Goal: Transaction & Acquisition: Subscribe to service/newsletter

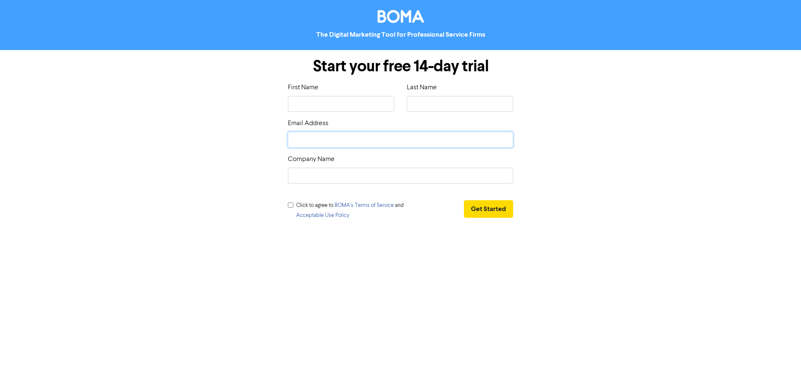
click at [316, 141] on input "email" at bounding box center [400, 140] width 225 height 16
click at [143, 183] on form "Start your free 14-day trial First Name Last Name Email Address Company Name Cl…" at bounding box center [400, 140] width 801 height 180
click at [321, 139] on input "email" at bounding box center [400, 140] width 225 height 16
click at [311, 103] on input "text" at bounding box center [341, 104] width 106 height 16
type input "A"
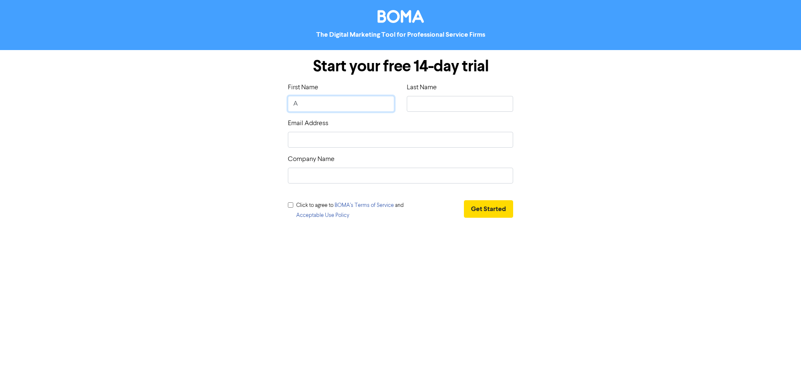
type input "Al"
type input "[PERSON_NAME]"
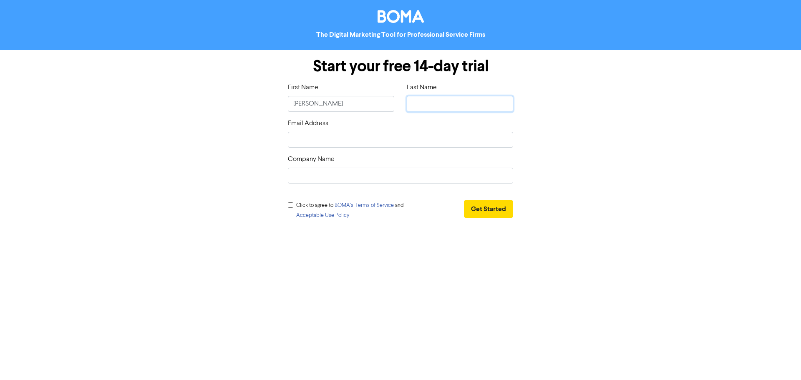
type input "B"
type input "Be"
type input "Bee"
type input "Beer"
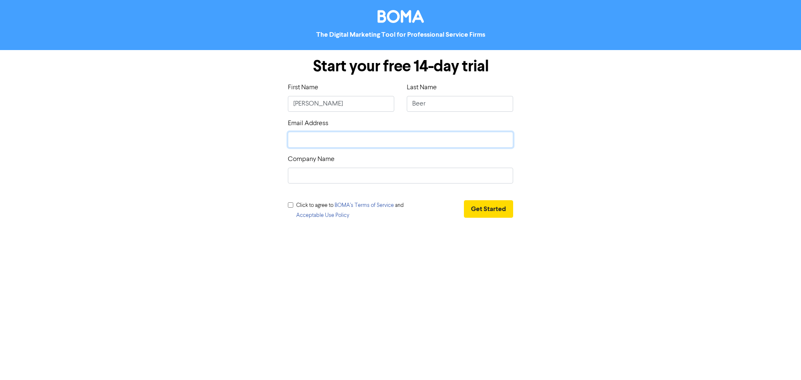
type input "o"
type input "of"
type input "off"
type input "offi"
type input "offic"
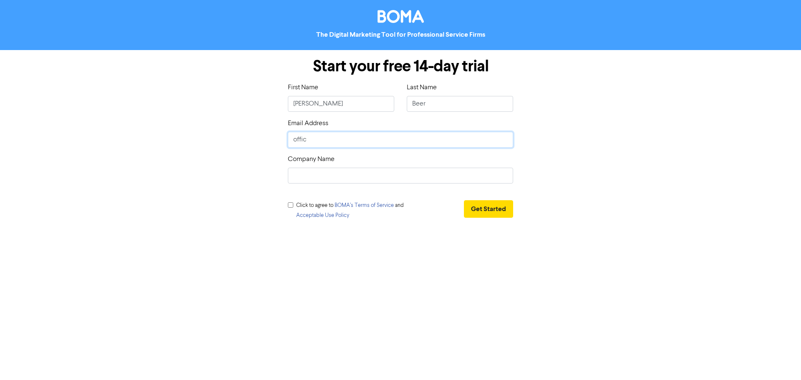
type input "office"
type input "office@"
type input "office@b"
type input "office@bu"
type input "office@bus"
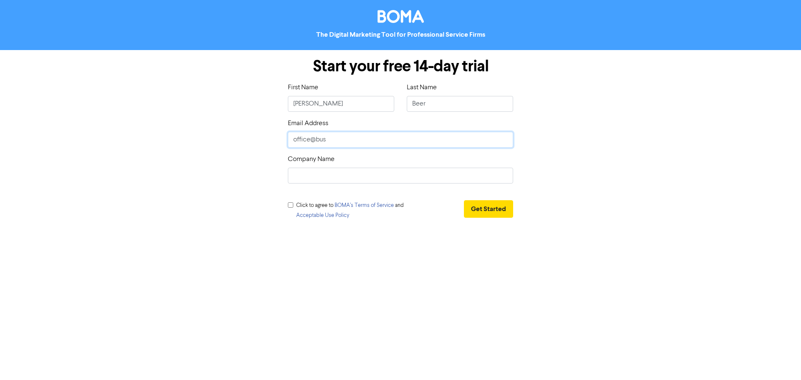
type input "office@busi"
type input "office@busin"
type input "office@busine"
type input "office@busines"
type input "office@business"
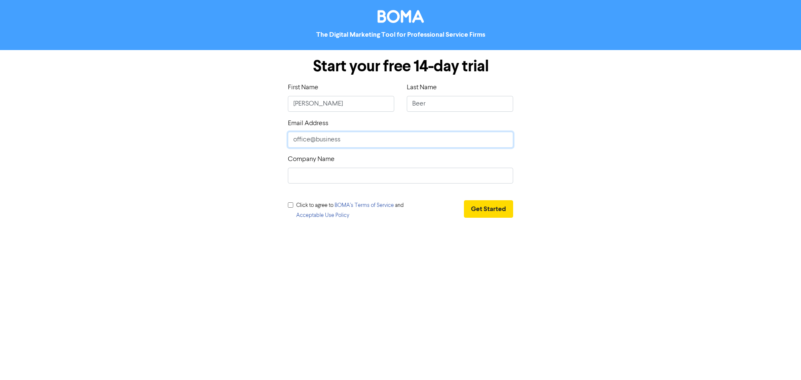
type input "office@businessa"
type input "office@businessad"
type input "office@businessadv"
type input "office@businessadvi"
type input "office@businessadvis"
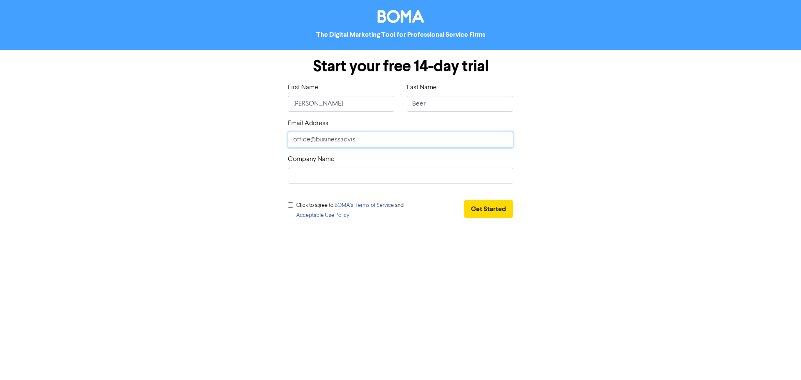
type input "office@businessadviso"
type input "office@businessadvisor"
type input "office@businessadvisors"
type input "office@businessadvisors."
type input "office@businessadvisors.c"
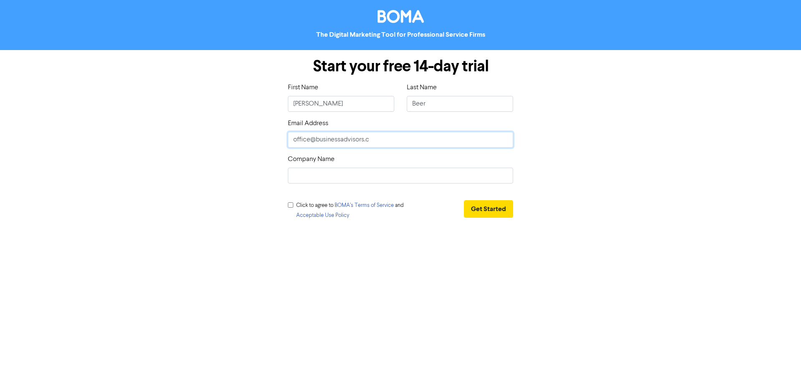
type input "[EMAIL_ADDRESS][DOMAIN_NAME]"
type input "[EMAIL_ADDRESS][DOMAIN_NAME]."
type input "office@businessadvisors.co.n"
type input "[EMAIL_ADDRESS][DOMAIN_NAME]"
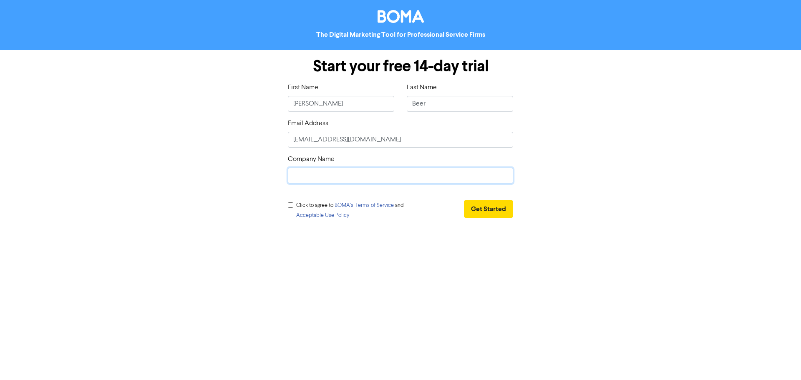
click at [313, 176] on input "text" at bounding box center [400, 176] width 225 height 16
type input "Simpsons Chartered Accountants Ltd"
click at [154, 157] on form "Start your free 14-day trial First Name [PERSON_NAME] Last Name Beer Email Addr…" at bounding box center [400, 140] width 801 height 180
click at [290, 207] on input "checkbox" at bounding box center [290, 204] width 5 height 5
checkbox input "true"
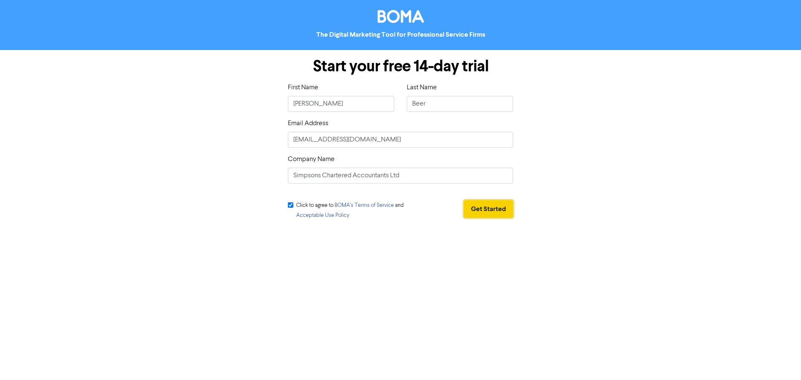
click at [495, 208] on button "Get Started" at bounding box center [488, 209] width 49 height 18
